Goal: Navigation & Orientation: Find specific page/section

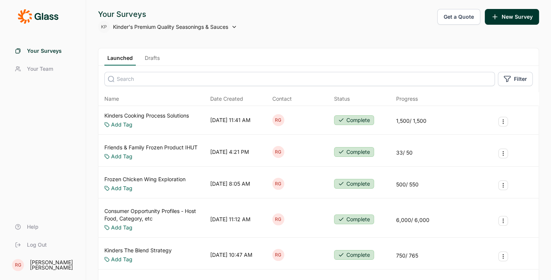
click at [150, 57] on link "Drafts" at bounding box center [152, 59] width 21 height 11
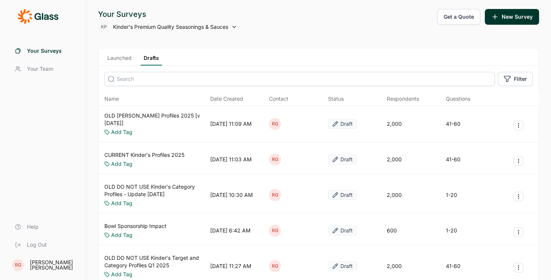
click at [116, 56] on link "Launched" at bounding box center [119, 59] width 30 height 11
